Goal: Task Accomplishment & Management: Manage account settings

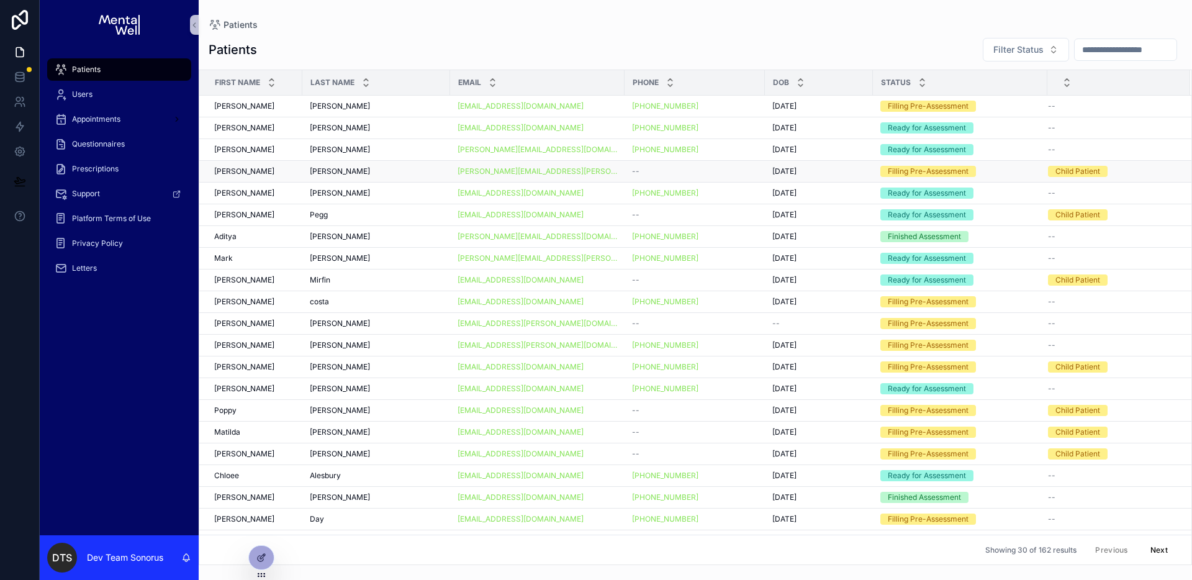
click at [588, 173] on div "[PERSON_NAME][EMAIL_ADDRESS][PERSON_NAME][DOMAIN_NAME]" at bounding box center [537, 171] width 160 height 10
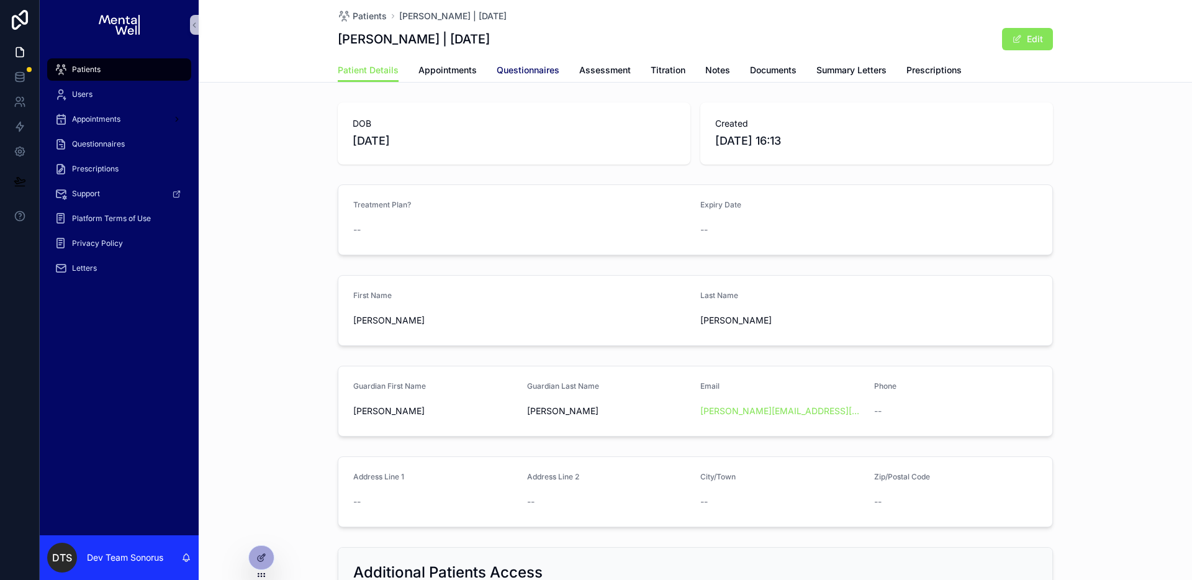
click at [505, 74] on span "Questionnaires" at bounding box center [528, 70] width 63 height 12
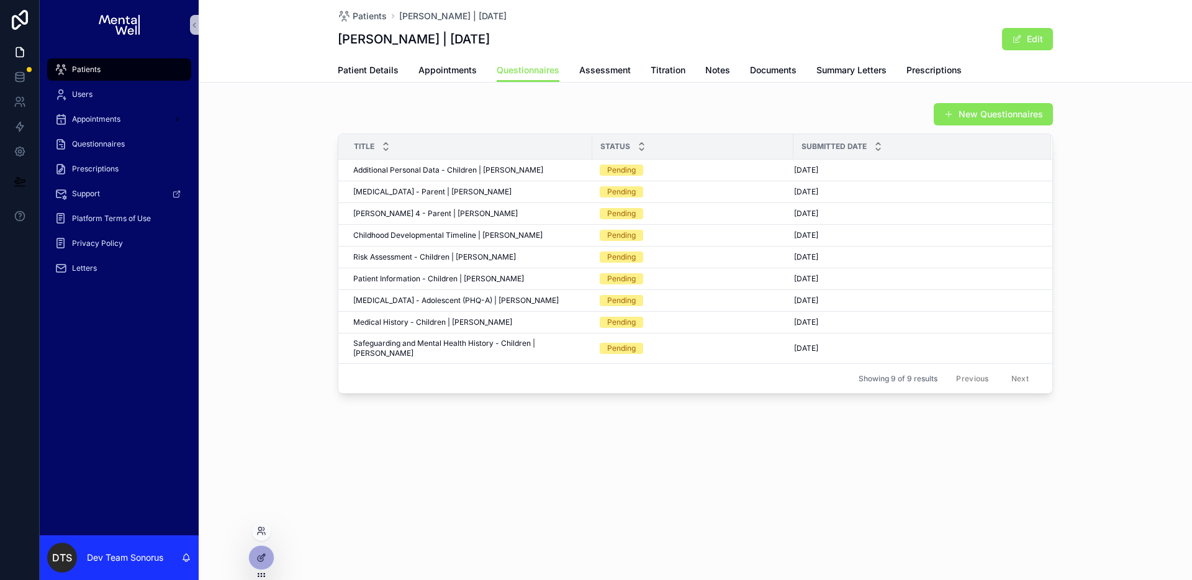
click at [272, 548] on div at bounding box center [261, 562] width 26 height 35
click at [266, 554] on div at bounding box center [261, 558] width 25 height 24
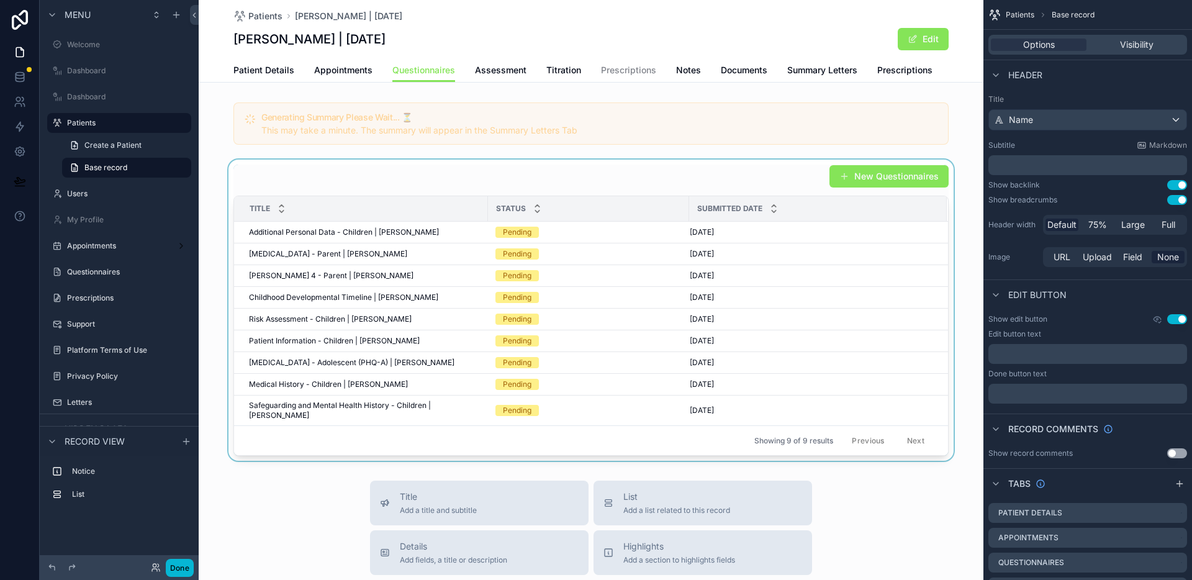
click at [429, 175] on div "scrollable content" at bounding box center [591, 310] width 785 height 301
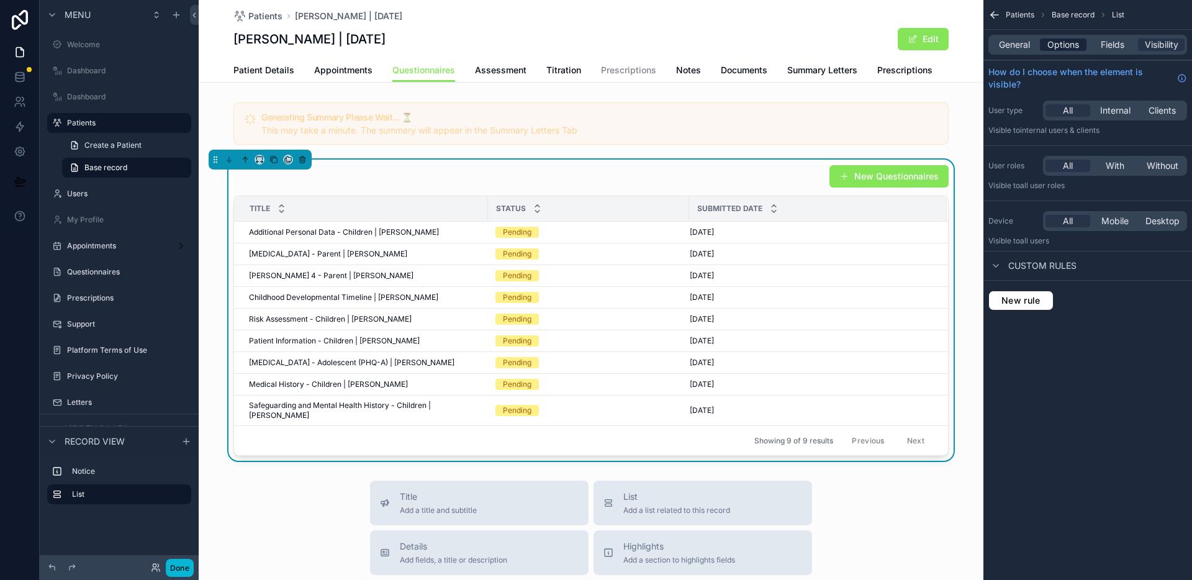
click at [1068, 50] on span "Options" at bounding box center [1063, 44] width 32 height 12
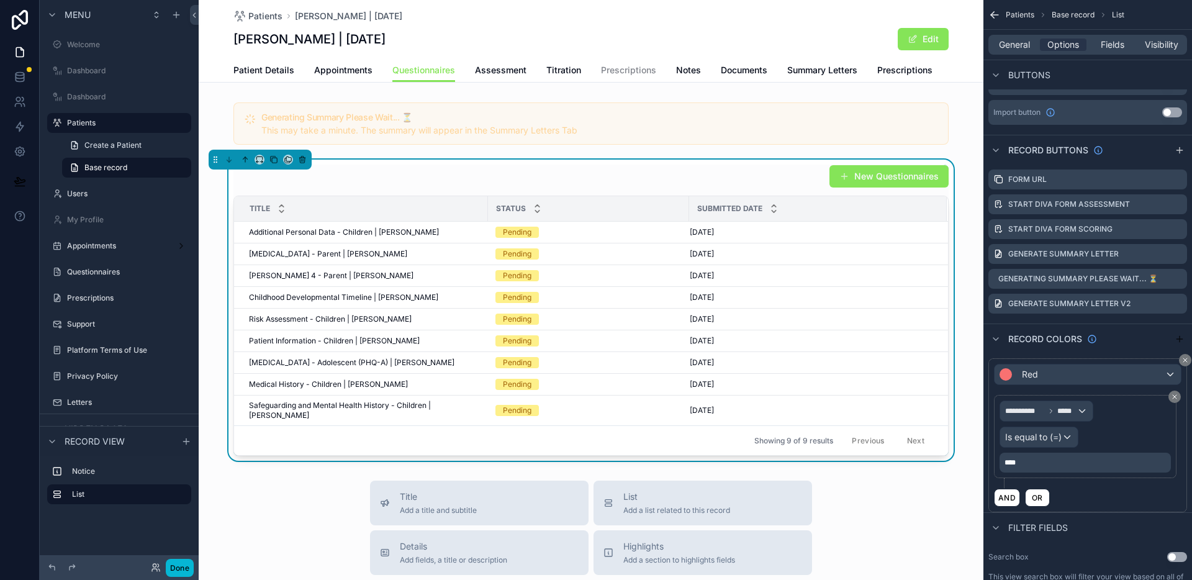
scroll to position [731, 0]
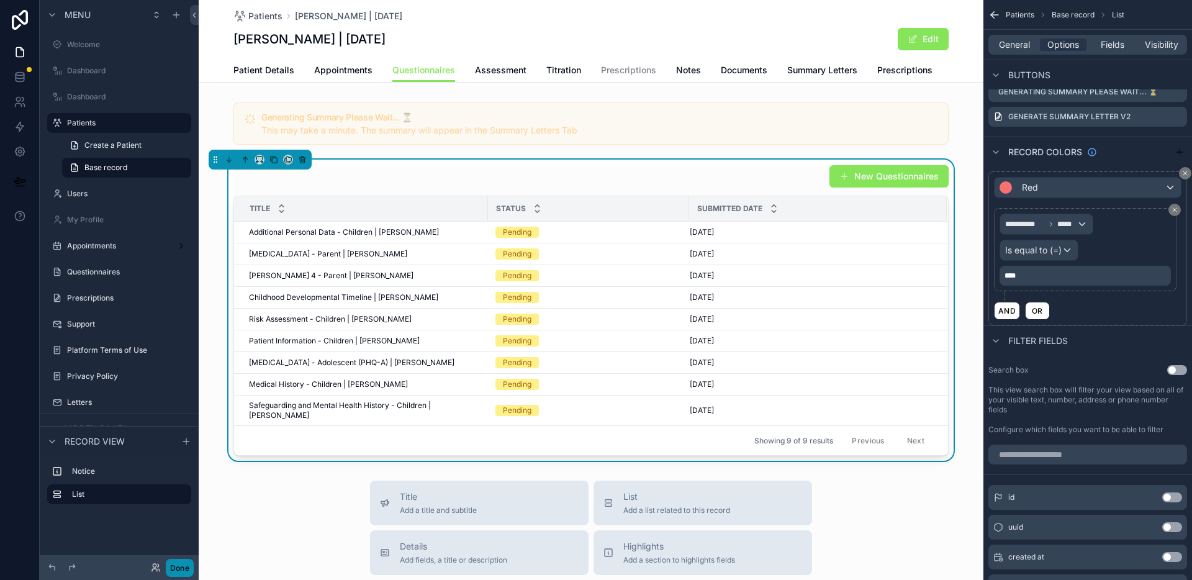
drag, startPoint x: 186, startPoint y: 561, endPoint x: 198, endPoint y: 555, distance: 13.3
click at [186, 561] on button "Done" at bounding box center [180, 568] width 28 height 18
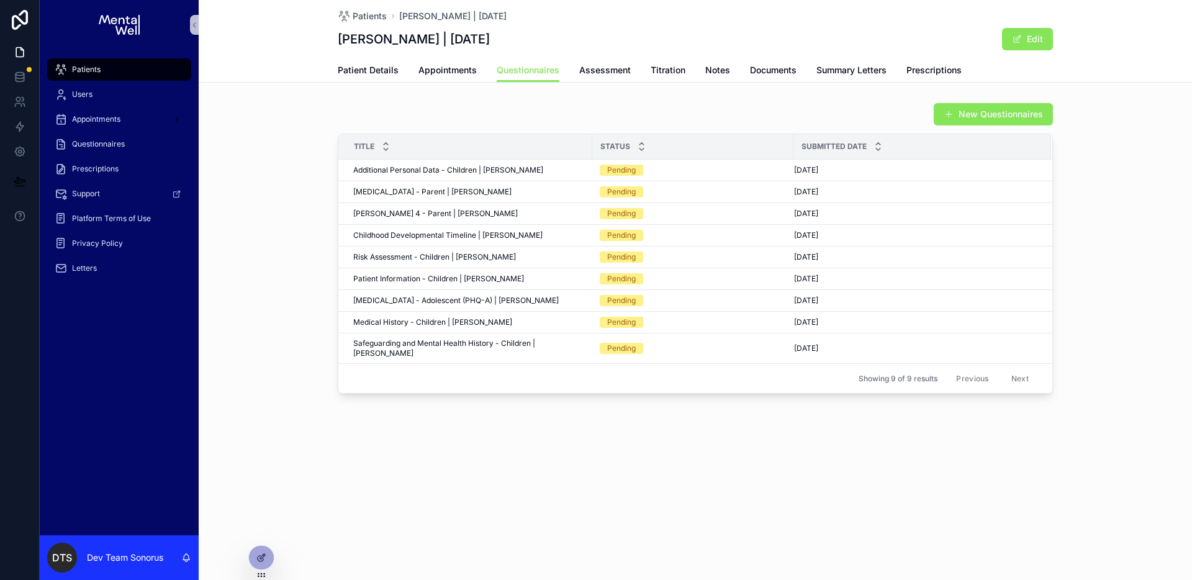
click at [94, 71] on span "Patients" at bounding box center [86, 70] width 29 height 10
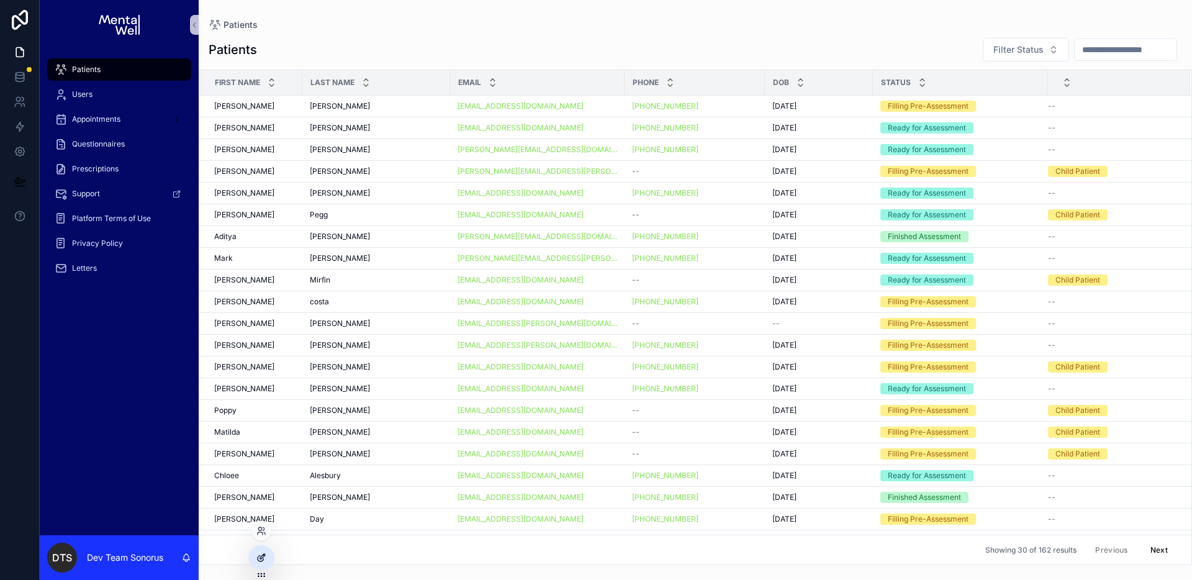
click at [265, 555] on icon at bounding box center [261, 557] width 10 height 10
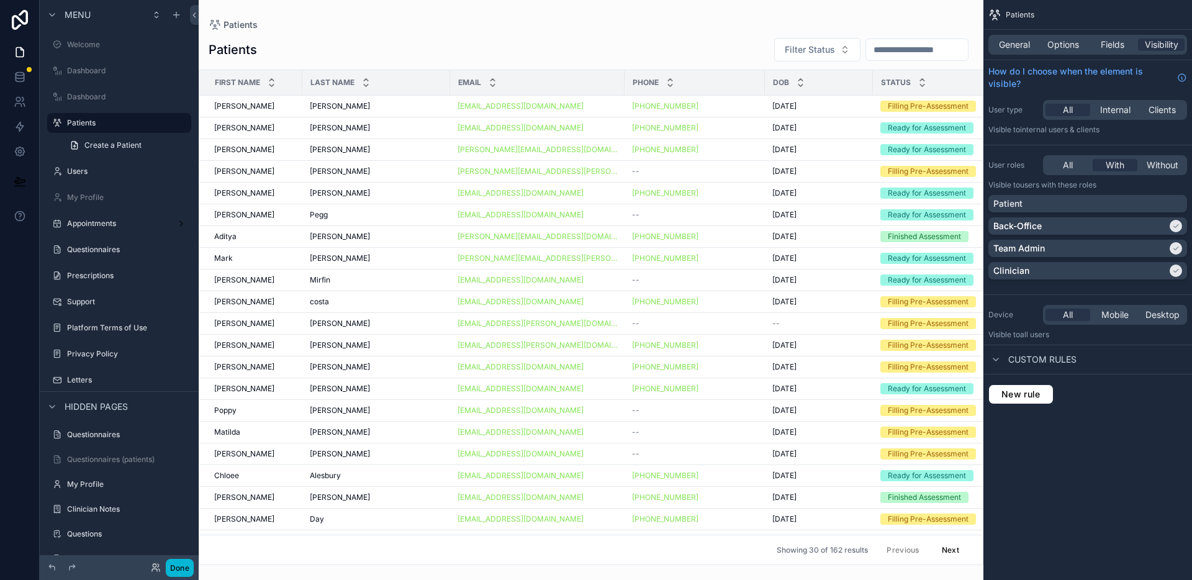
click at [627, 26] on div "scrollable content" at bounding box center [591, 290] width 785 height 580
click at [1019, 44] on span "General" at bounding box center [1014, 44] width 31 height 12
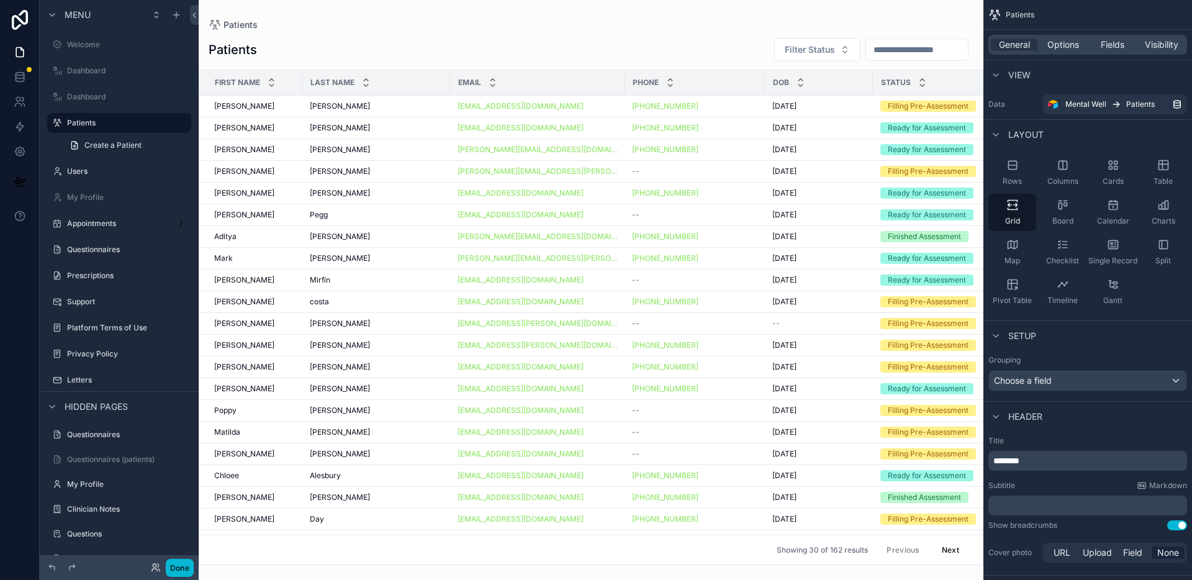
scroll to position [227, 0]
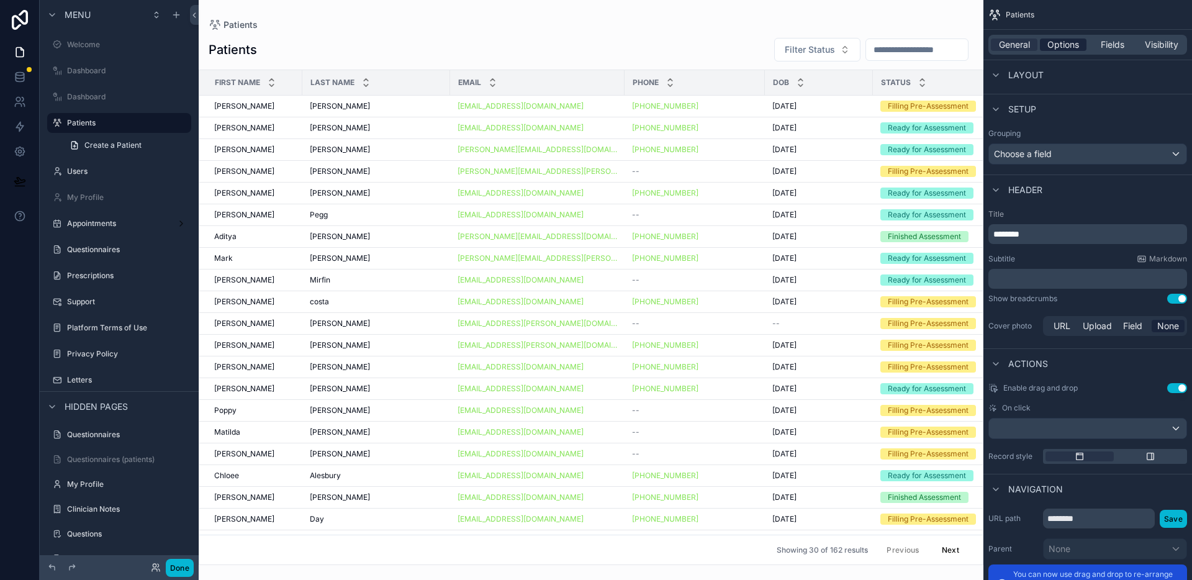
click at [1071, 45] on span "Options" at bounding box center [1063, 44] width 32 height 12
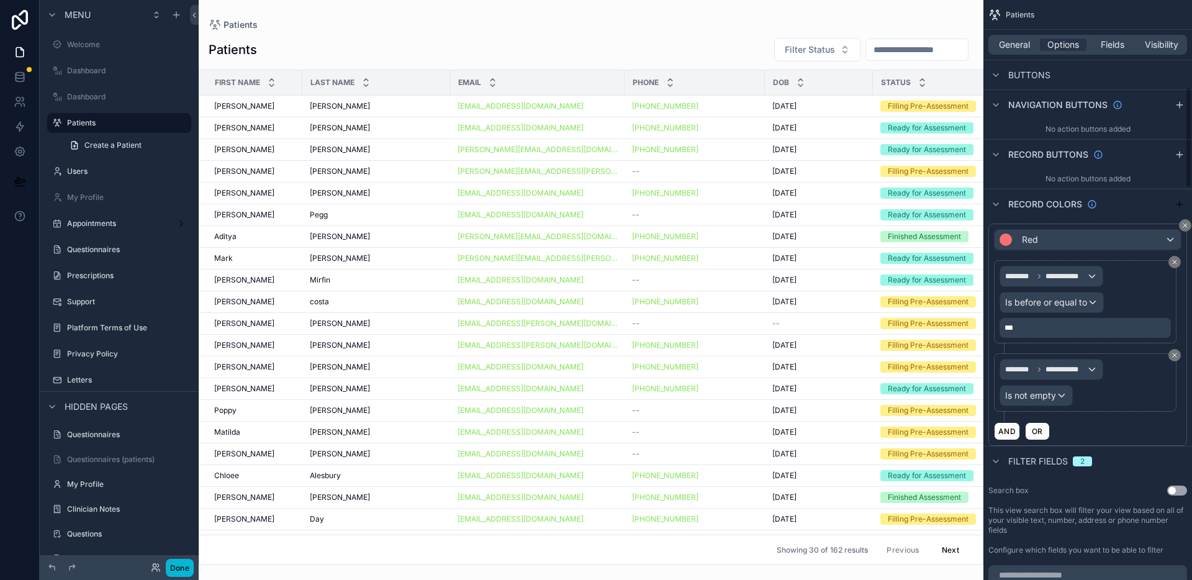
scroll to position [507, 0]
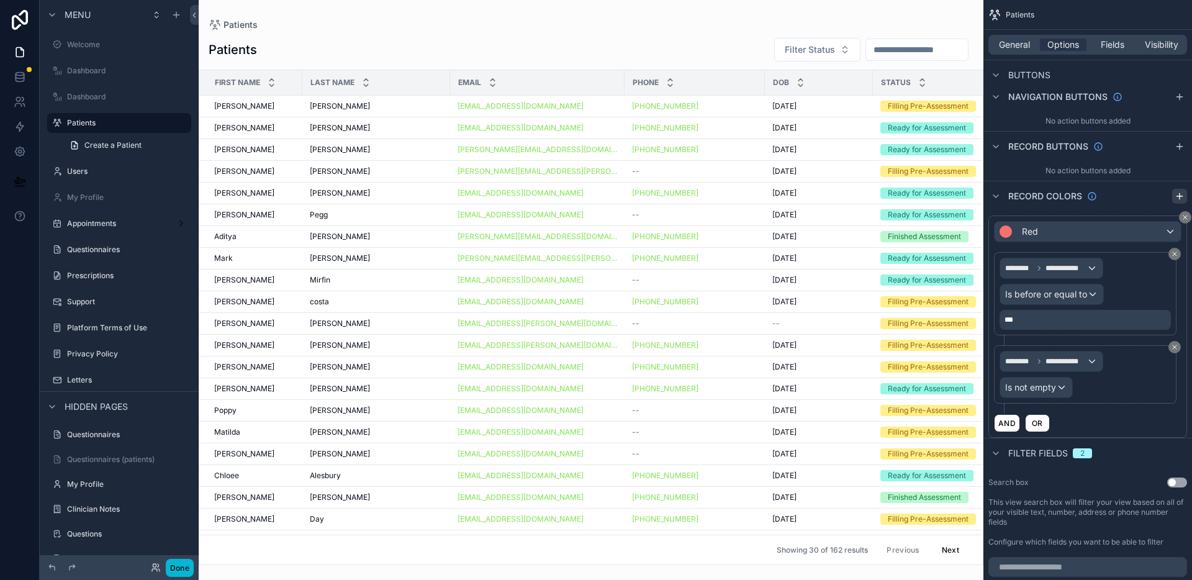
click at [1177, 199] on icon "scrollable content" at bounding box center [1179, 196] width 10 height 10
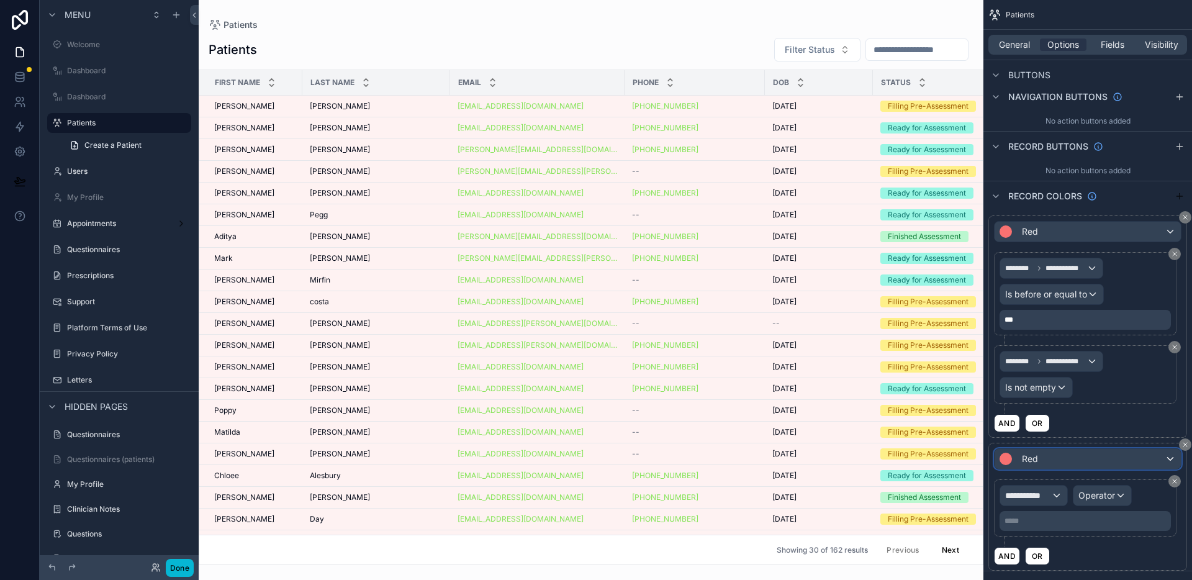
click at [1057, 464] on div "Red" at bounding box center [1087, 459] width 186 height 20
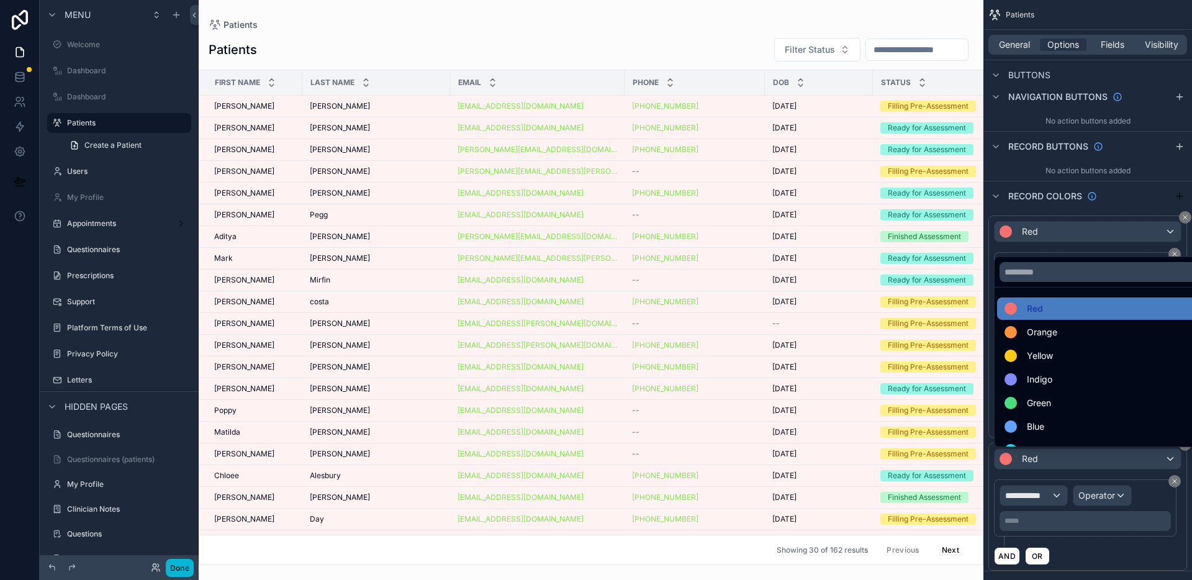
click at [1054, 388] on div "Indigo" at bounding box center [1102, 379] width 210 height 22
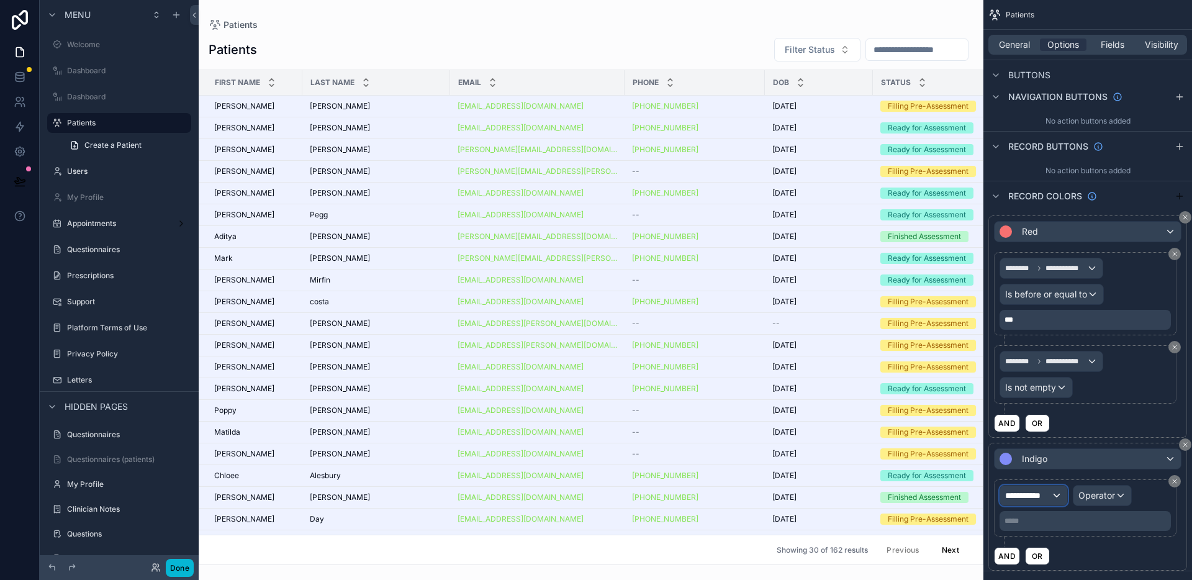
click at [1052, 497] on div "**********" at bounding box center [1033, 495] width 67 height 20
click at [1048, 467] on span "Record page values" at bounding box center [1050, 470] width 81 height 12
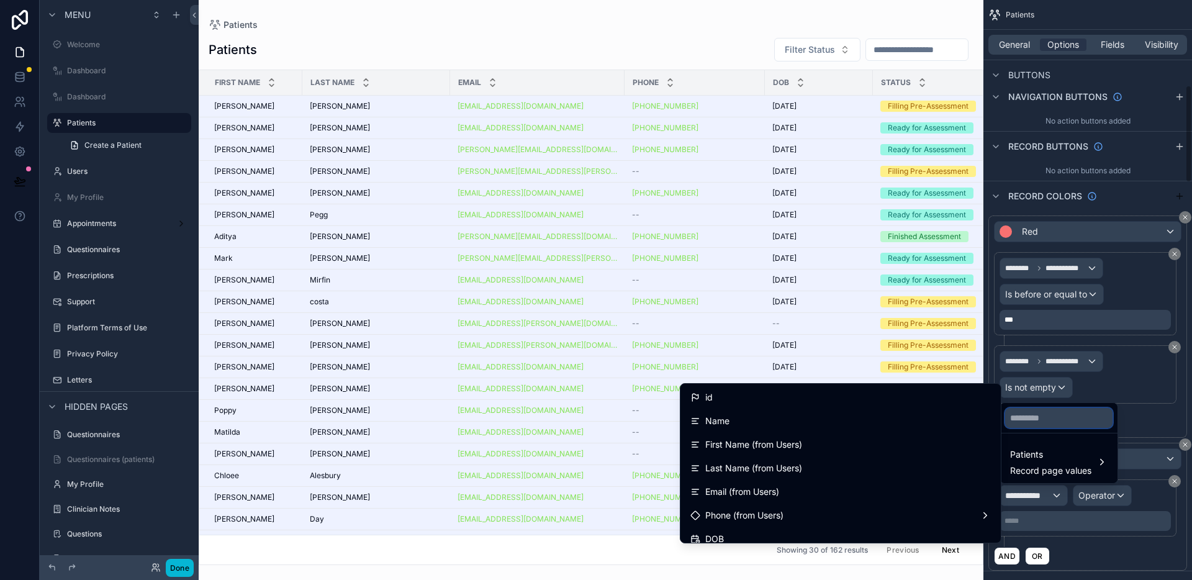
click at [1049, 420] on input "text" at bounding box center [1058, 418] width 107 height 20
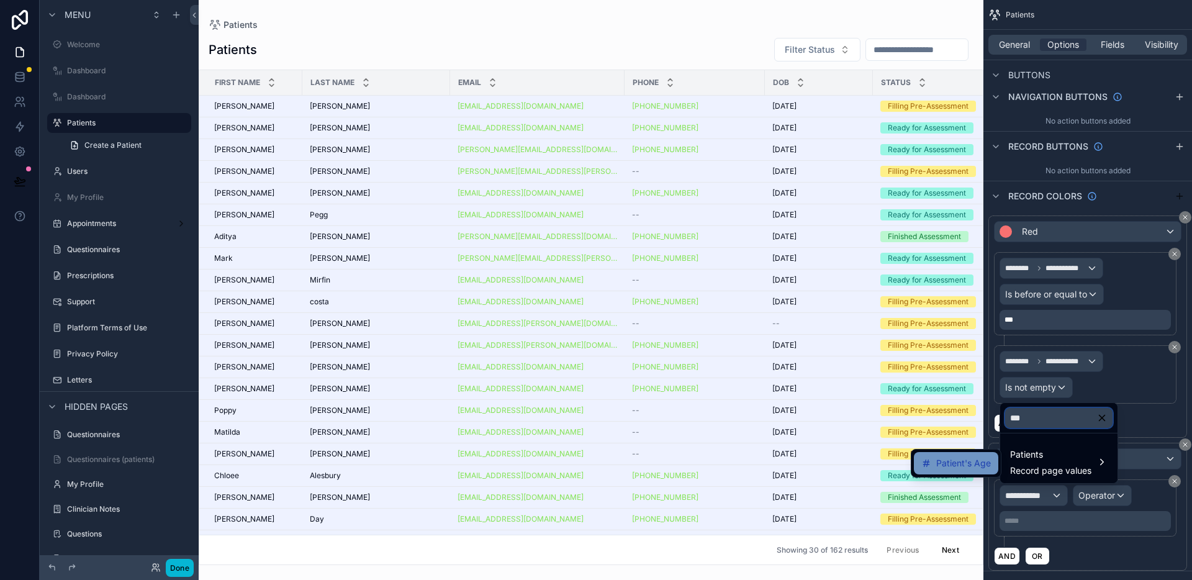
type input "***"
click at [980, 467] on span "Patient's Age" at bounding box center [963, 463] width 55 height 15
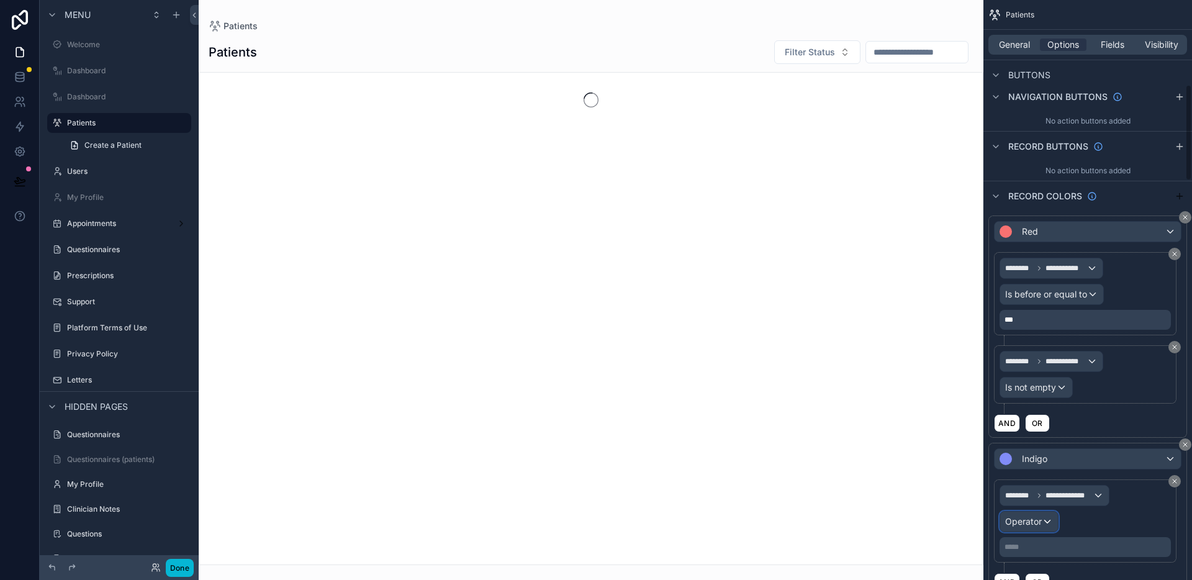
click at [1035, 521] on span "Operator" at bounding box center [1023, 521] width 37 height 11
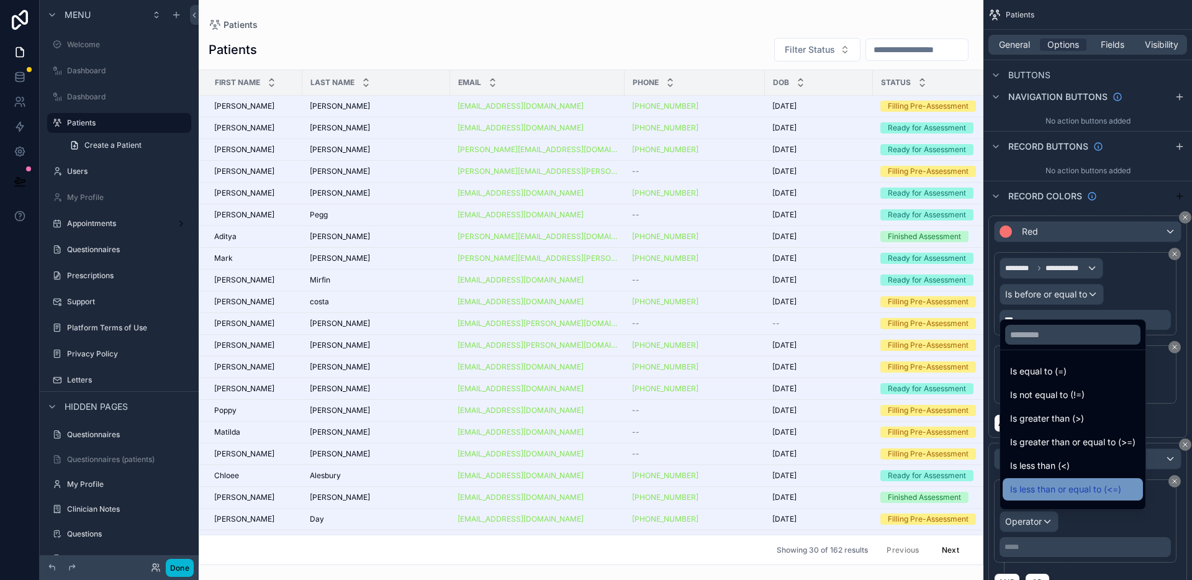
click at [1090, 482] on span "Is less than or equal to (<=)" at bounding box center [1065, 489] width 111 height 15
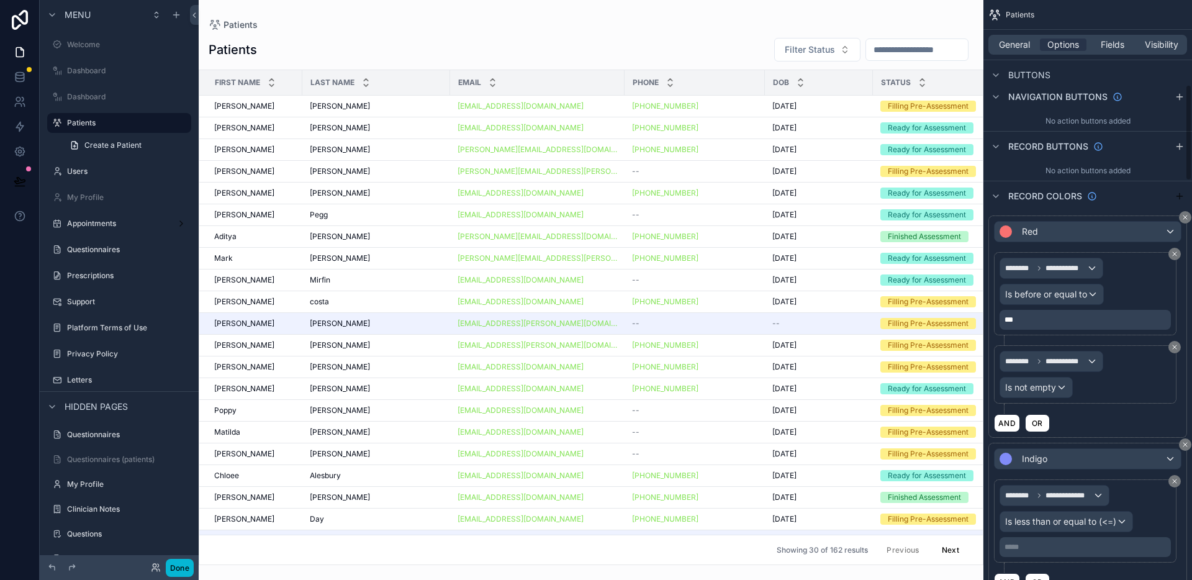
click at [1035, 546] on p "***** ﻿" at bounding box center [1086, 547] width 164 height 10
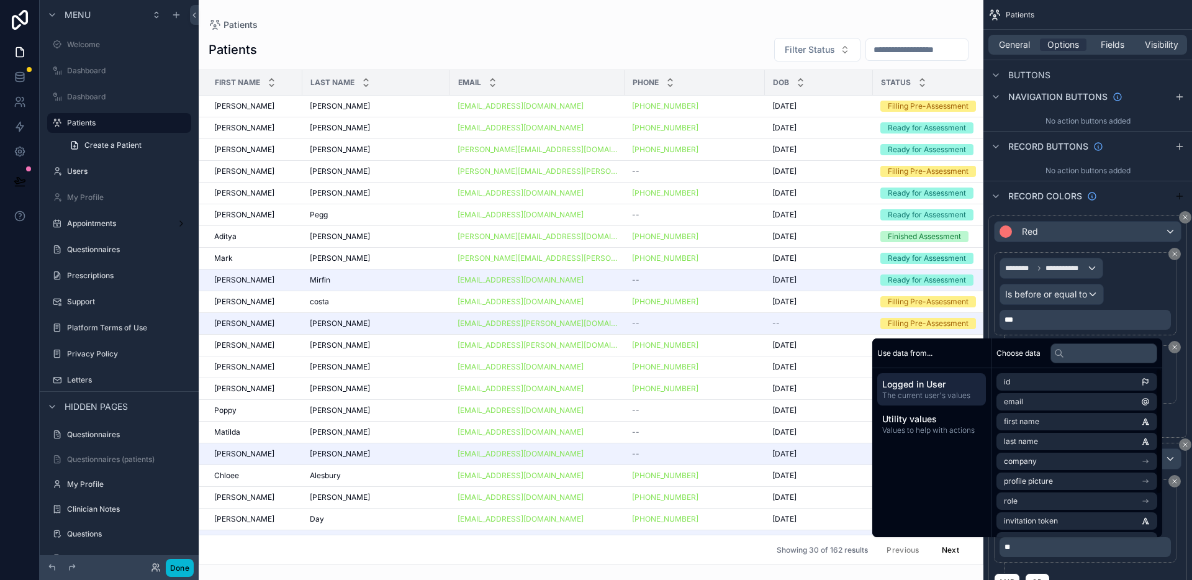
click at [614, 21] on div "Patients" at bounding box center [591, 25] width 765 height 10
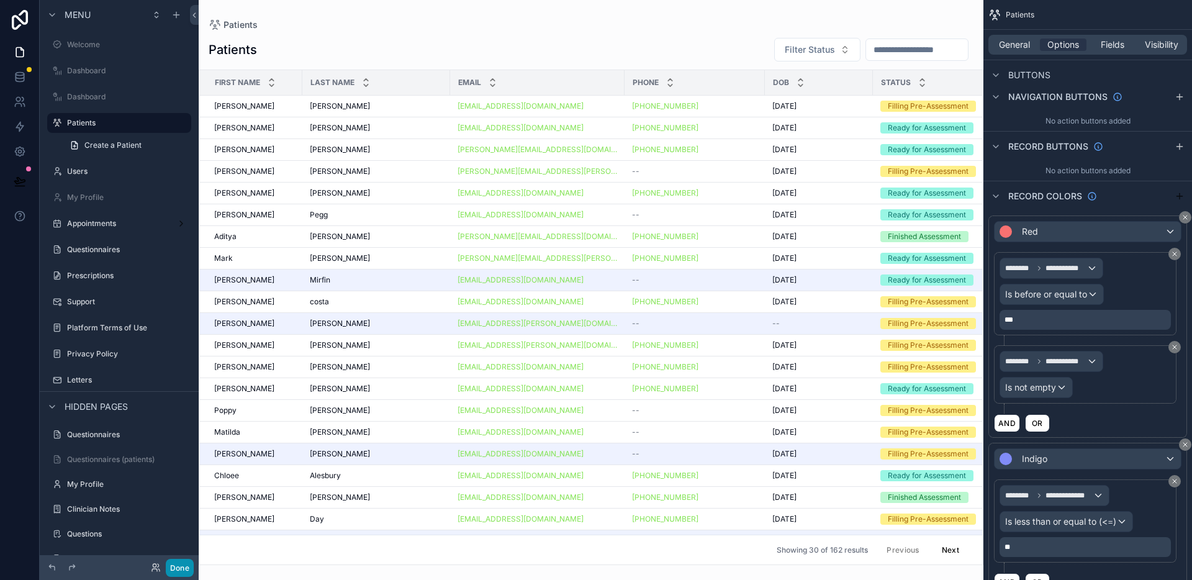
click at [192, 567] on div "Done" at bounding box center [119, 567] width 159 height 25
click at [185, 572] on button "Done" at bounding box center [180, 568] width 28 height 18
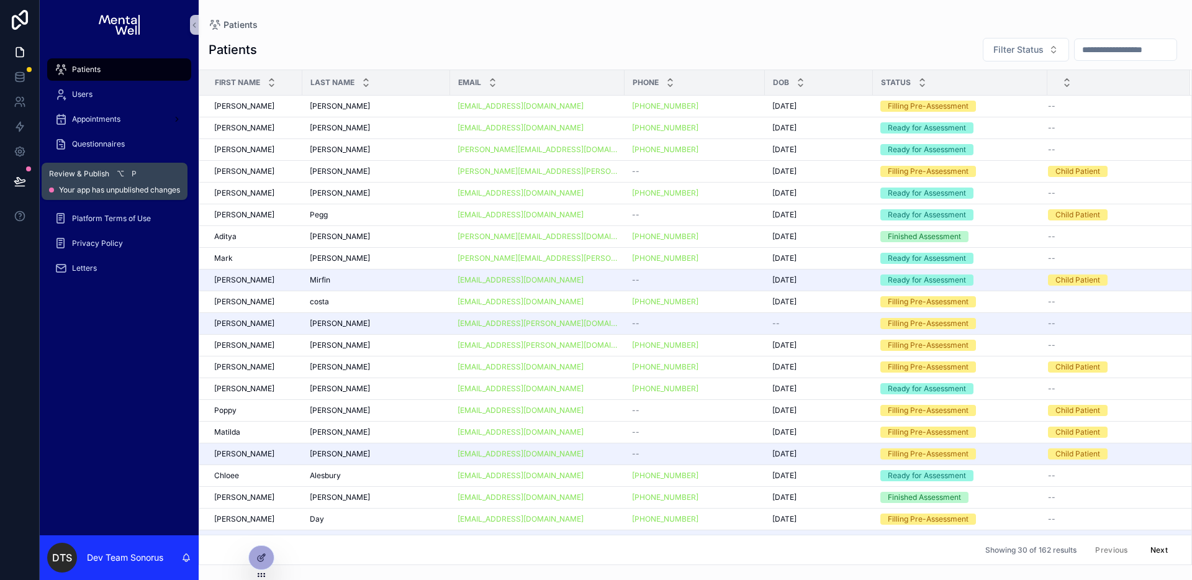
click at [22, 175] on icon at bounding box center [20, 181] width 12 height 12
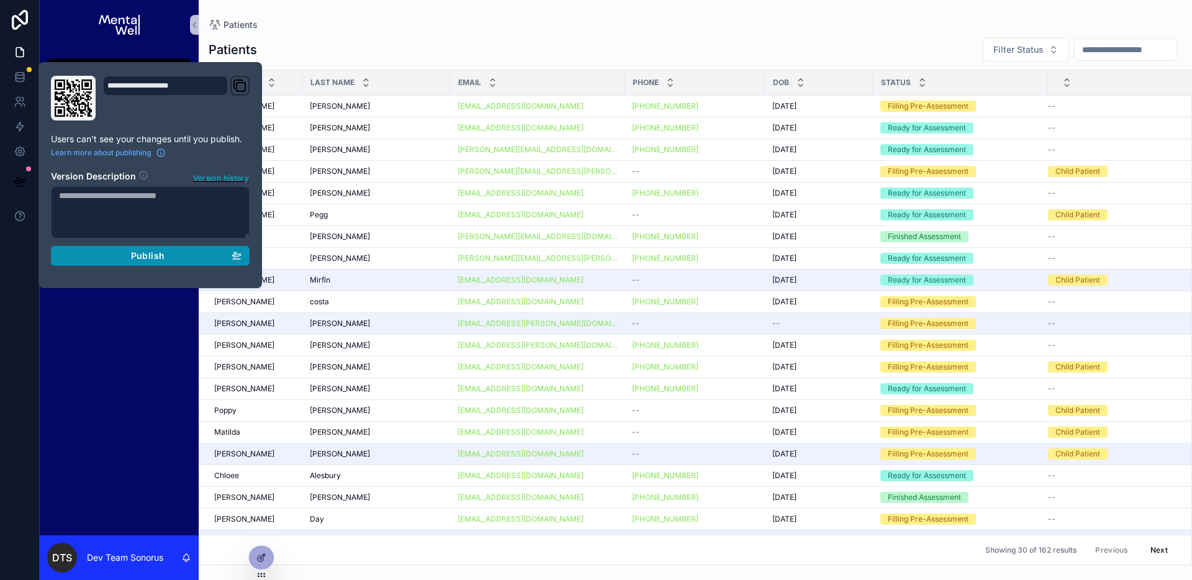
click at [97, 254] on div "Publish" at bounding box center [150, 255] width 182 height 11
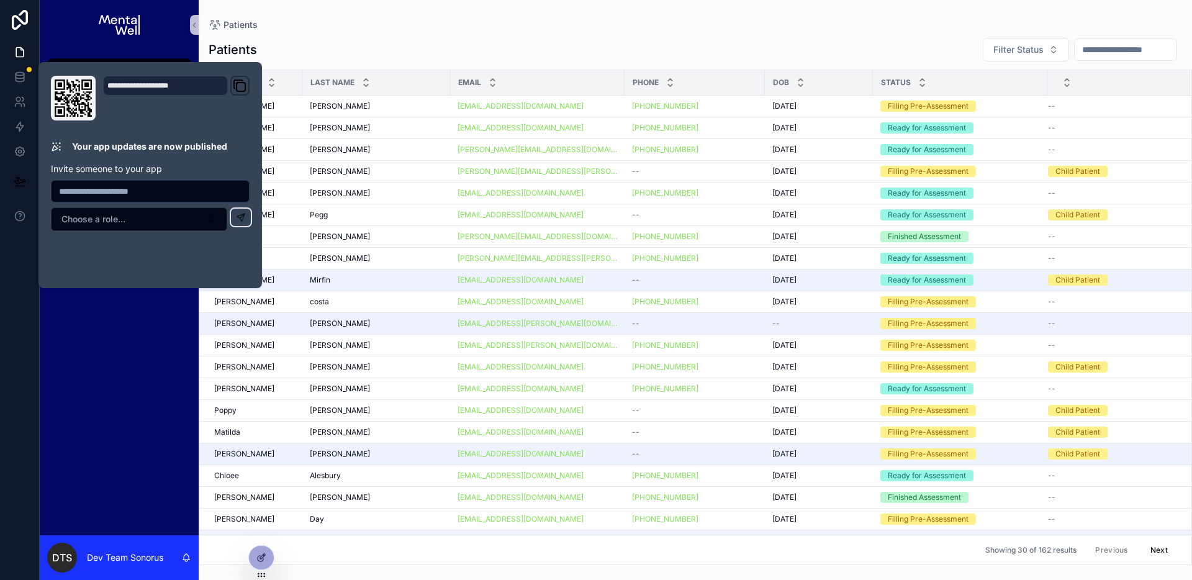
click at [603, 45] on div "Patients Filter Status" at bounding box center [695, 49] width 973 height 25
